Goal: Find contact information: Find contact information

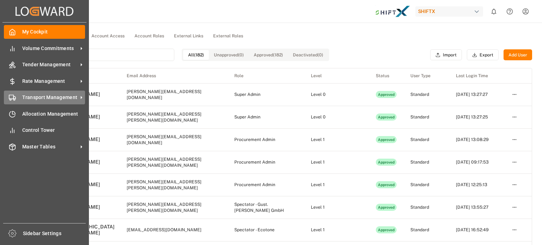
click at [33, 96] on span "Transport Management" at bounding box center [50, 97] width 56 height 7
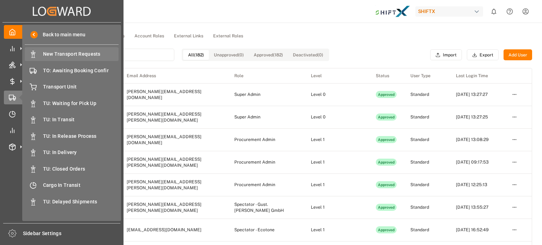
click at [78, 54] on span "New Transport Requests" at bounding box center [81, 53] width 76 height 7
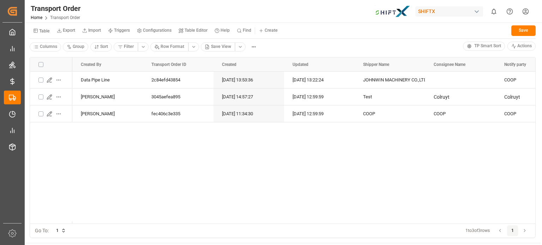
click at [0, 245] on div at bounding box center [0, 245] width 0 height 0
click at [155, 157] on div "Data Pipe Line 2c84efd43854 [DATE] 13:53:36 [DATE] 13:22:24 JOHNWIN MACHINERY C…" at bounding box center [303, 148] width 463 height 152
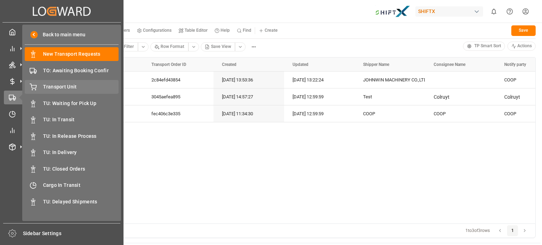
click at [48, 90] on span "Transport Unit" at bounding box center [81, 86] width 76 height 7
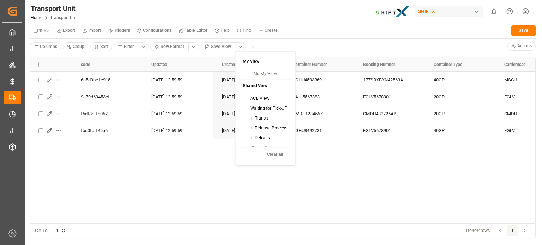
click at [240, 48] on html "Created by potrace 1.15, written by [PERSON_NAME] [DATE]-[DATE] Created by potr…" at bounding box center [271, 122] width 542 height 245
click at [258, 100] on div "ACB View" at bounding box center [265, 98] width 50 height 10
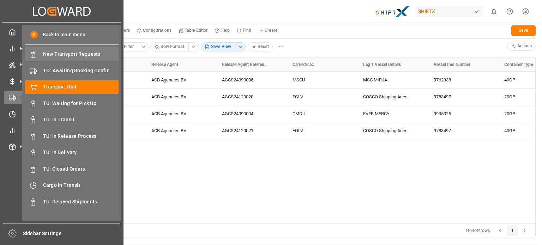
click at [71, 57] on span "New Transport Requests" at bounding box center [81, 53] width 76 height 7
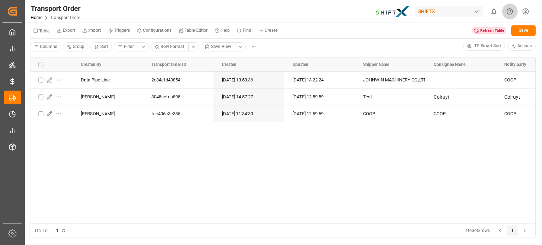
click at [508, 11] on icon "Help Center" at bounding box center [509, 11] width 7 height 7
click at [527, 13] on html "Created by potrace 1.15, written by [PERSON_NAME] [DATE]-[DATE] Created by potr…" at bounding box center [271, 122] width 542 height 245
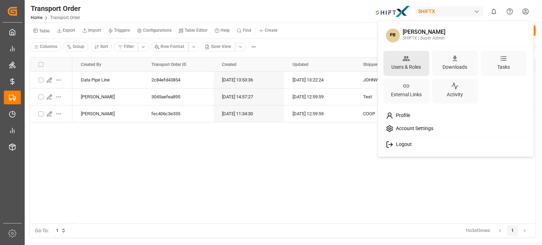
click at [407, 62] on div "Users & Roles" at bounding box center [406, 67] width 32 height 10
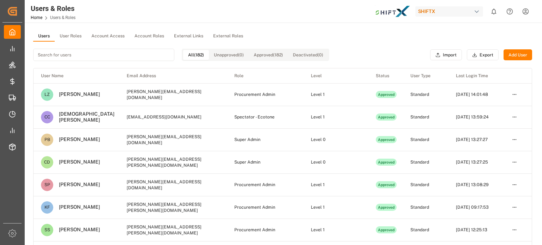
click at [64, 56] on input at bounding box center [103, 55] width 141 height 12
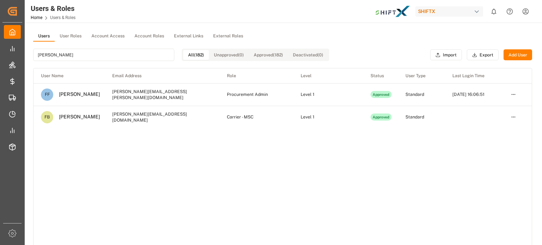
type input "[PERSON_NAME]"
click at [123, 96] on td "[PERSON_NAME][EMAIL_ADDRESS][PERSON_NAME][DOMAIN_NAME]" at bounding box center [162, 94] width 115 height 23
copy td "[PERSON_NAME][EMAIL_ADDRESS][PERSON_NAME][DOMAIN_NAME]"
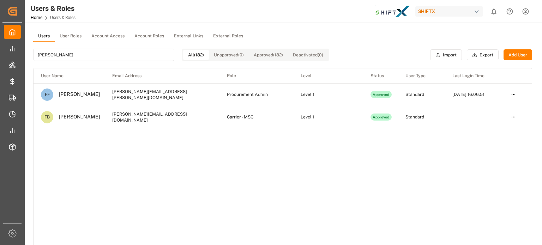
click at [288, 146] on div "User Name Email Address Role Level Status User Type Last Login Time FF Felix Fr…" at bounding box center [282, 163] width 498 height 190
click at [515, 93] on html "Created by potrace 1.15, written by Peter Selinger 2001-2017 Created by potrace…" at bounding box center [271, 122] width 542 height 245
click at [326, 192] on html "Created by potrace 1.15, written by Peter Selinger 2001-2017 Created by potrace…" at bounding box center [271, 122] width 542 height 245
click at [142, 178] on div "User Name Email Address Role Level Status User Type Last Login Time FF Felix Fr…" at bounding box center [282, 163] width 498 height 190
